Goal: Information Seeking & Learning: Learn about a topic

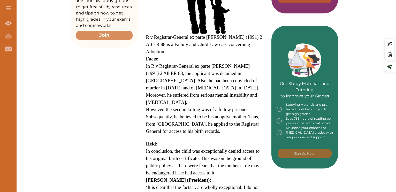
scroll to position [107, 0]
